Goal: Transaction & Acquisition: Download file/media

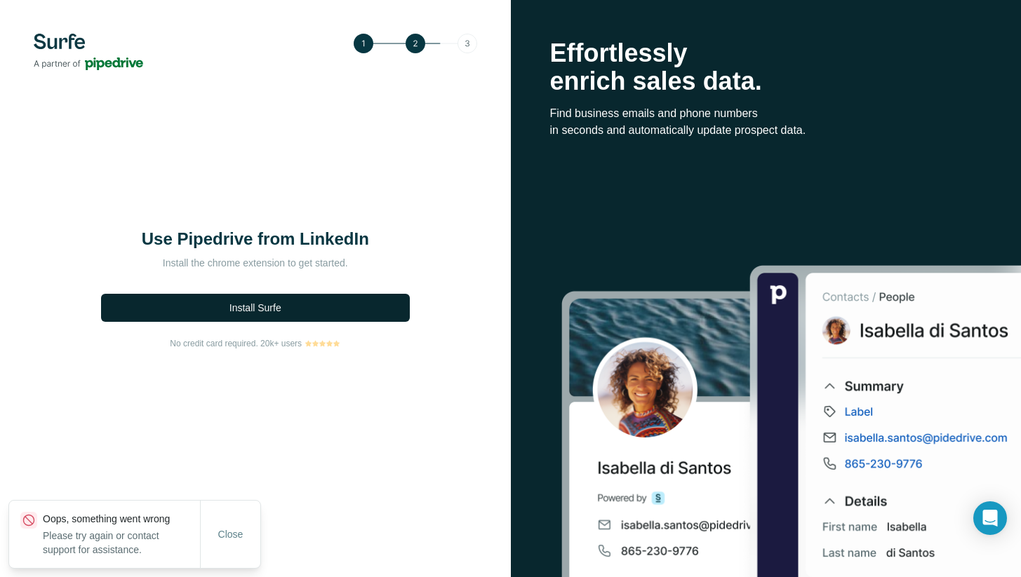
click at [283, 302] on button "Install Surfe" at bounding box center [255, 308] width 309 height 28
